Goal: Complete application form: Complete application form

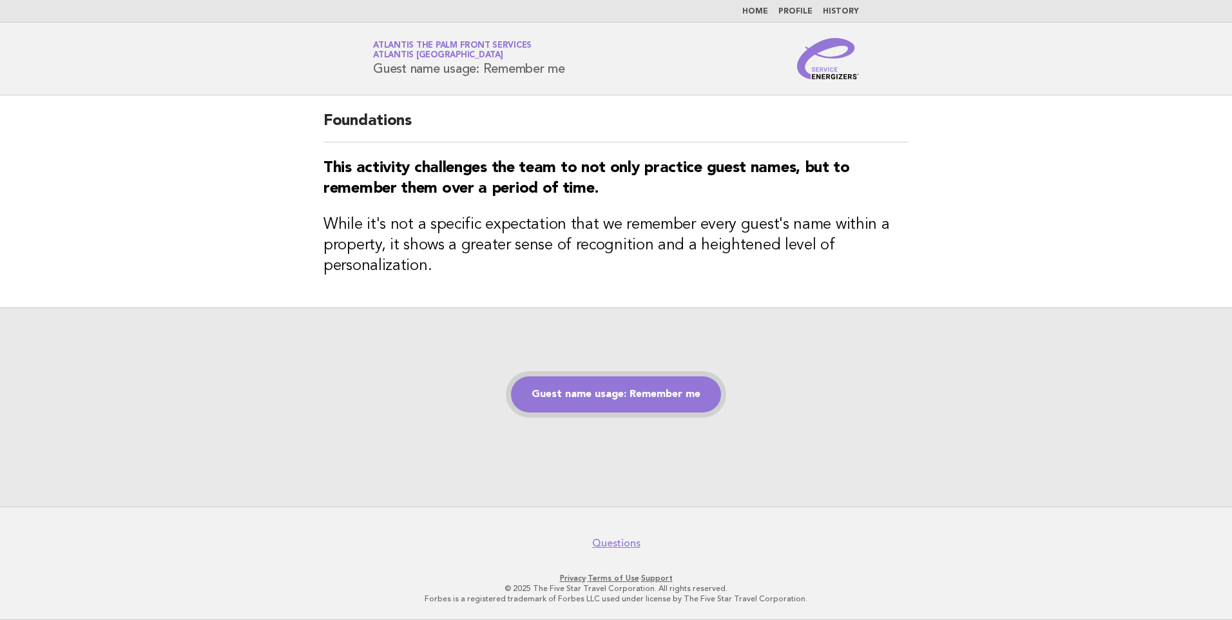
click at [660, 398] on link "Guest name usage: Remember me" at bounding box center [616, 394] width 210 height 36
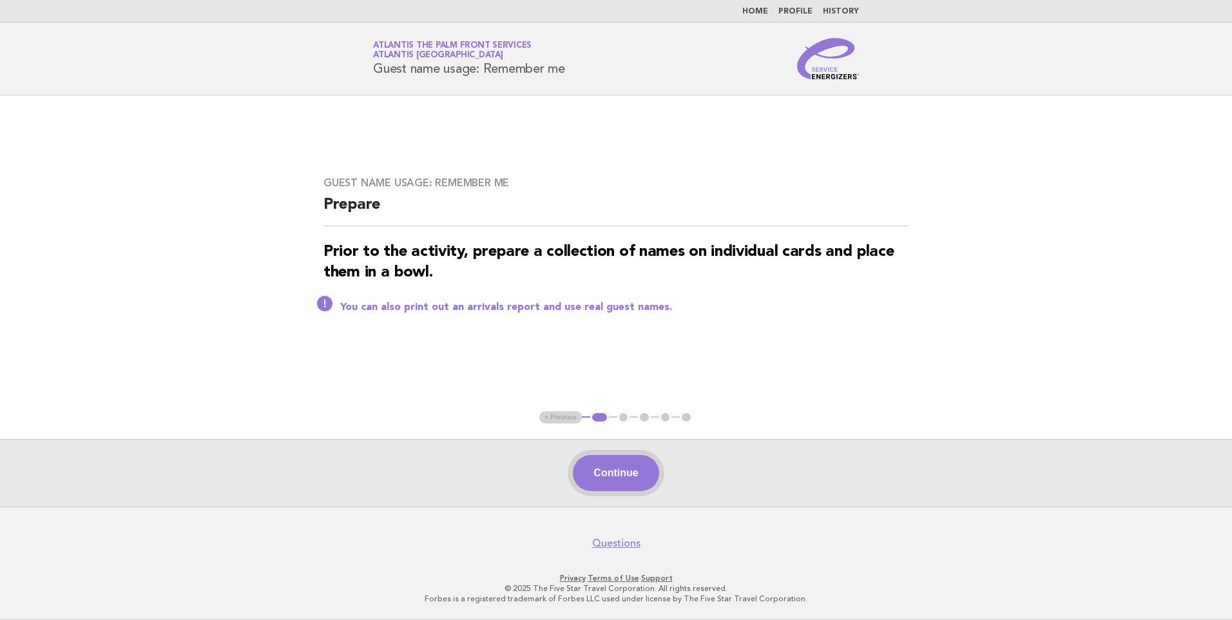
click at [616, 485] on button "Continue" at bounding box center [616, 473] width 86 height 36
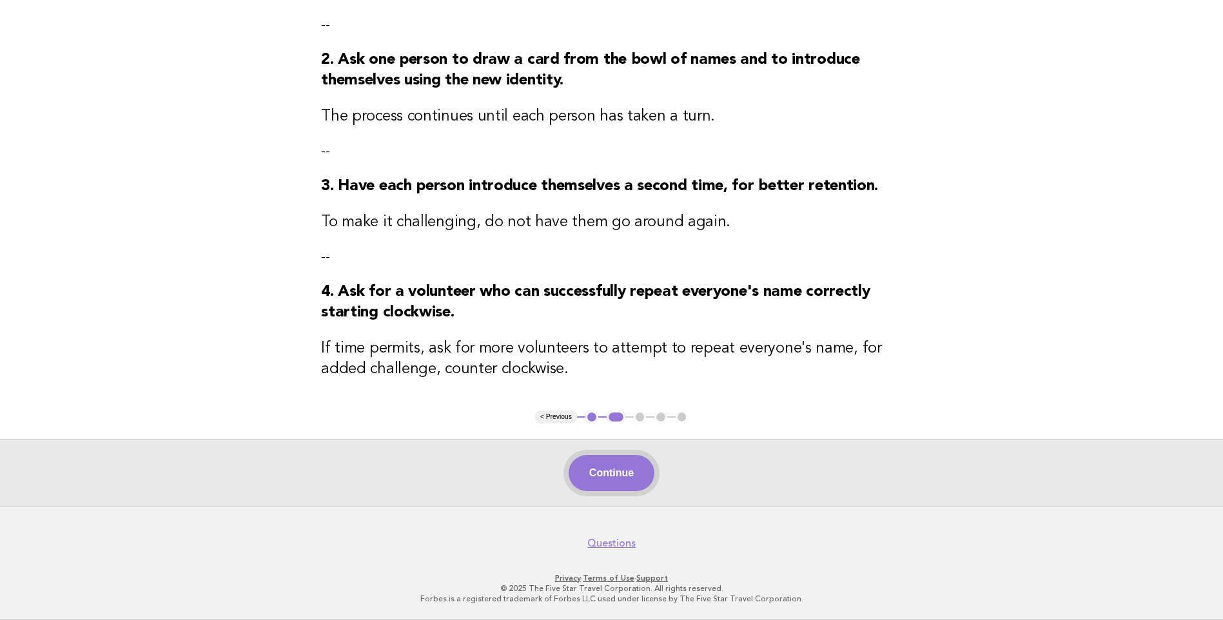
click at [615, 470] on button "Continue" at bounding box center [611, 473] width 86 height 36
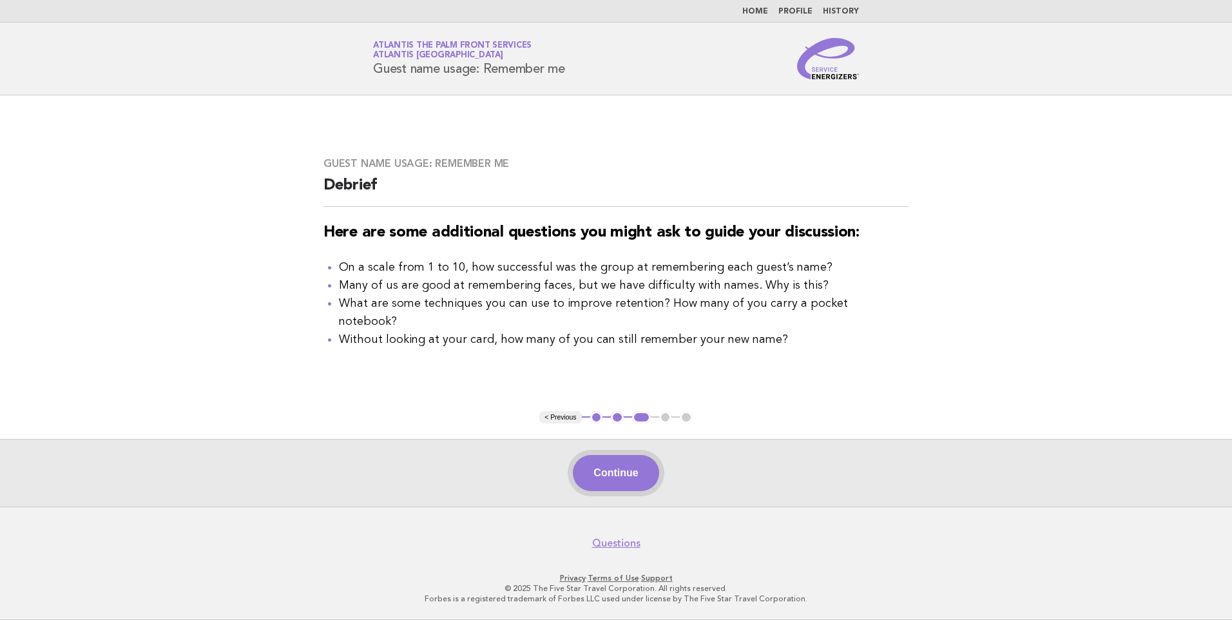
click at [619, 463] on button "Continue" at bounding box center [616, 473] width 86 height 36
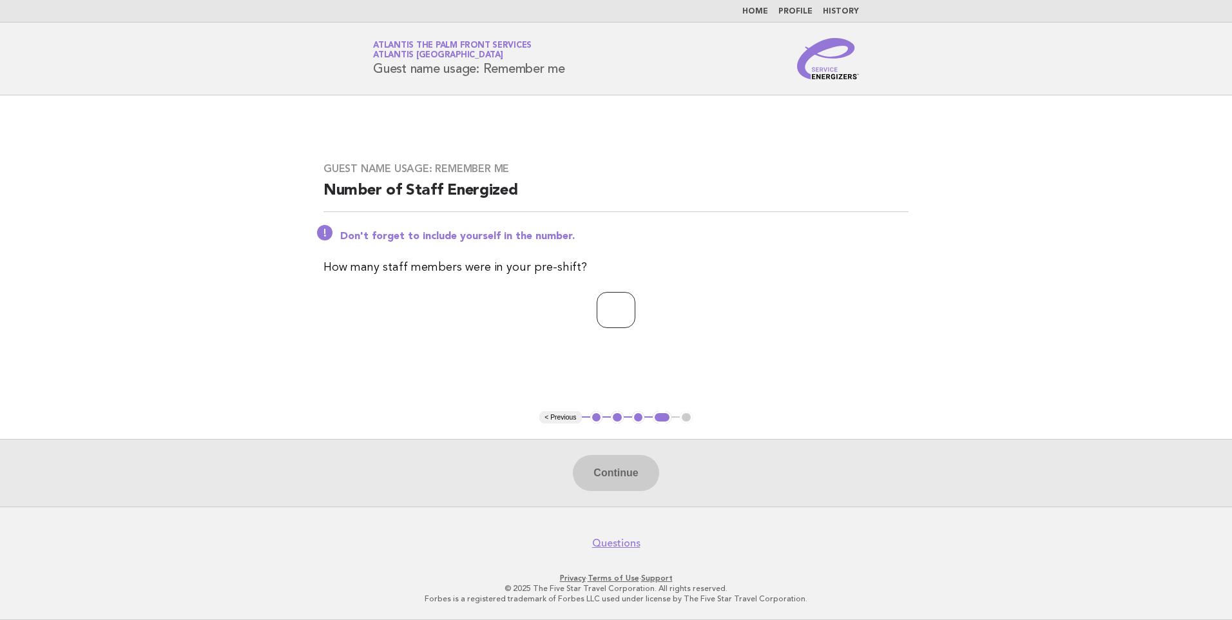
click at [601, 305] on input "number" at bounding box center [616, 310] width 39 height 36
type input "**"
click at [631, 469] on button "Continue" at bounding box center [616, 473] width 86 height 36
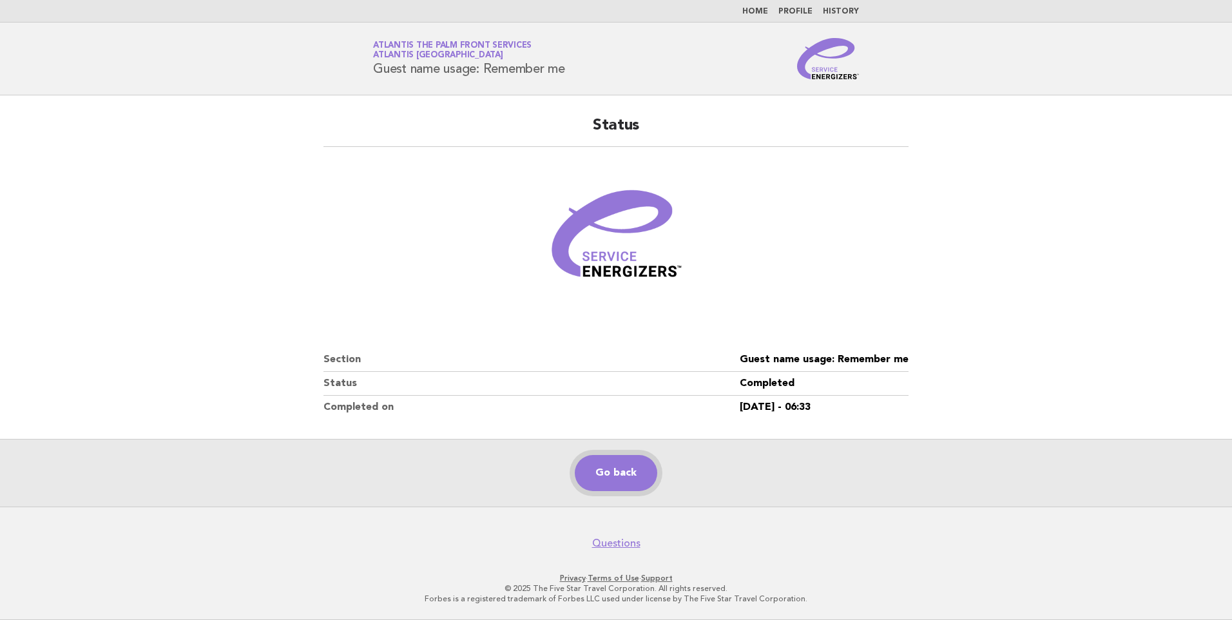
click at [625, 472] on link "Go back" at bounding box center [616, 473] width 82 height 36
